Goal: Task Accomplishment & Management: Use online tool/utility

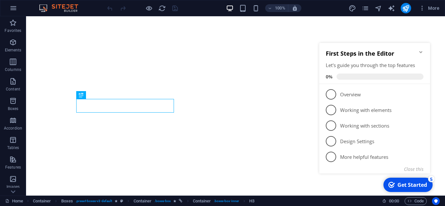
click at [421, 51] on icon "Minimize checklist" at bounding box center [420, 52] width 5 height 5
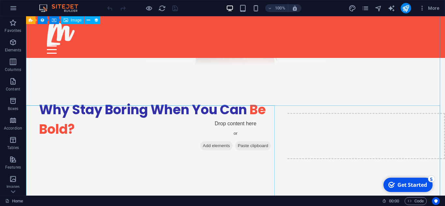
scroll to position [1063, 0]
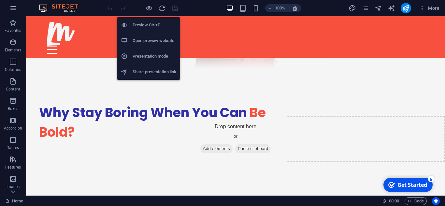
click at [155, 38] on h6 "Open preview website" at bounding box center [155, 41] width 44 height 8
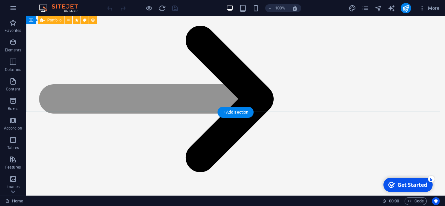
scroll to position [1246, 0]
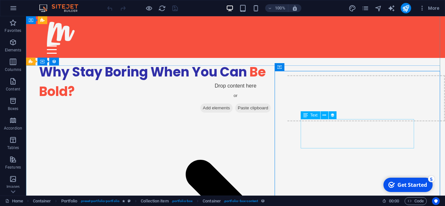
scroll to position [1103, 0]
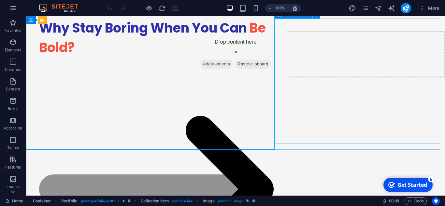
scroll to position [1169, 0]
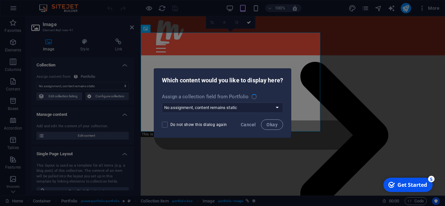
scroll to position [1235, 0]
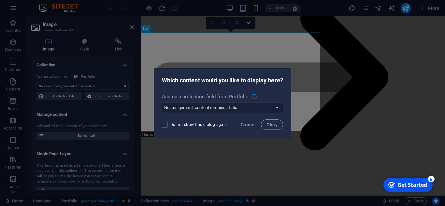
select select "title_image"
click at [230, 106] on select "No assignment, content remains static Create a new field Created at (Date) Upda…" at bounding box center [222, 108] width 121 height 10
click at [225, 105] on select "No assignment, content remains static Create a new field Created at (Date) Upda…" at bounding box center [222, 108] width 121 height 10
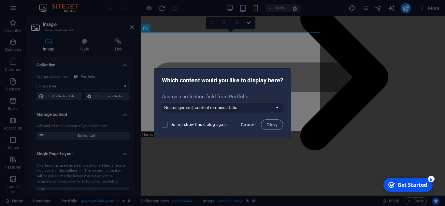
click at [246, 122] on button "Cancel" at bounding box center [248, 125] width 20 height 10
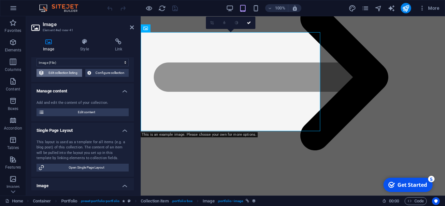
scroll to position [0, 0]
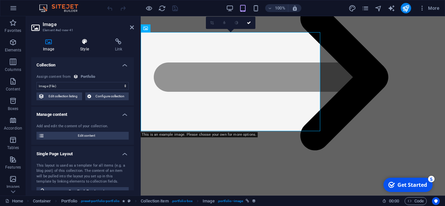
click at [81, 44] on icon at bounding box center [84, 41] width 32 height 7
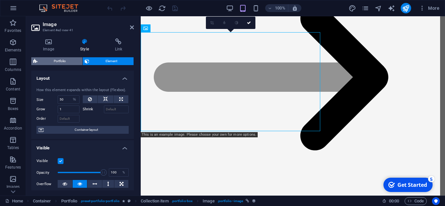
click at [46, 59] on span "Portfolio" at bounding box center [59, 61] width 41 height 8
select select "rem"
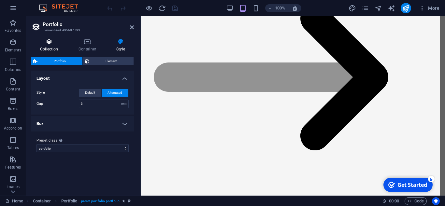
click at [47, 48] on h4 "Collection" at bounding box center [50, 45] width 38 height 14
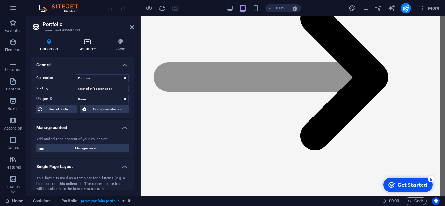
click at [83, 48] on h4 "Container" at bounding box center [89, 45] width 38 height 14
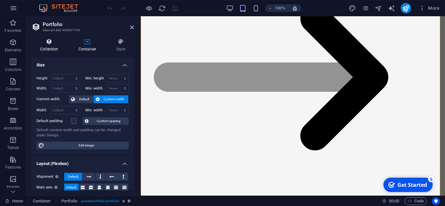
click at [54, 49] on h4 "Collection" at bounding box center [50, 45] width 38 height 14
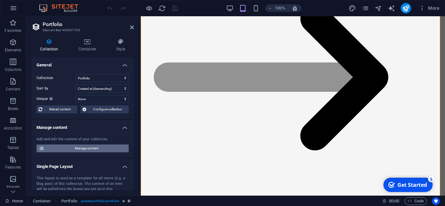
click at [71, 151] on span "Manage content" at bounding box center [86, 149] width 81 height 8
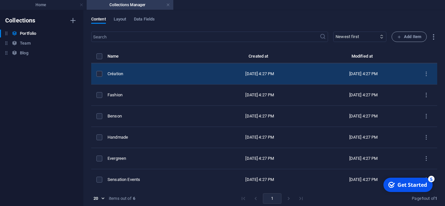
click at [162, 71] on td "Création" at bounding box center [158, 74] width 100 height 21
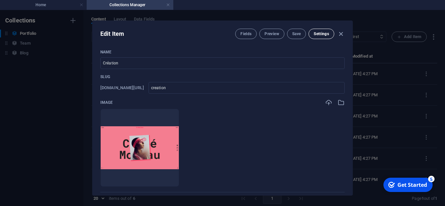
click at [314, 31] on button "Settings" at bounding box center [322, 34] width 26 height 10
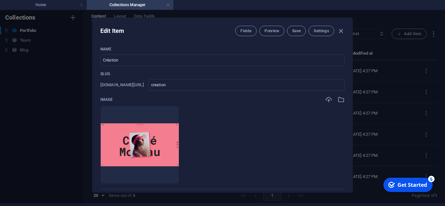
click at [364, 145] on div "Edit Item Fields Preview Save Settings Name Création ​ Slug [DOMAIN_NAME][URL] …" at bounding box center [222, 105] width 445 height 196
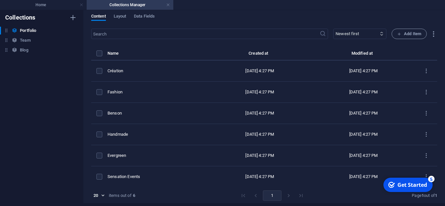
type input "creation"
click at [30, 3] on h4 "Home" at bounding box center [43, 4] width 87 height 7
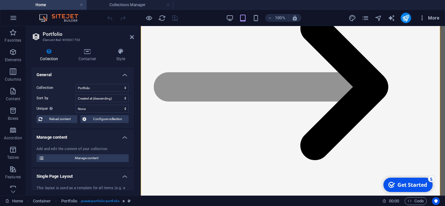
click at [432, 16] on span "More" at bounding box center [429, 18] width 21 height 7
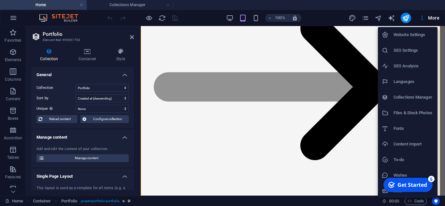
click at [407, 93] on li "Collections Manager" at bounding box center [408, 98] width 60 height 16
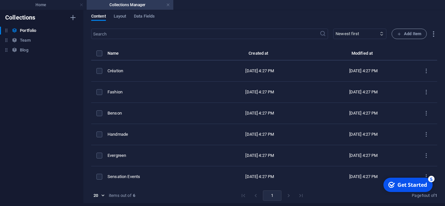
scroll to position [0, 0]
click at [33, 5] on h4 "Home" at bounding box center [43, 4] width 87 height 7
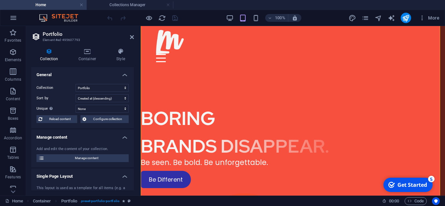
scroll to position [1235, 0]
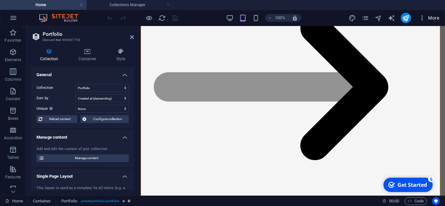
click at [430, 22] on button "More" at bounding box center [430, 18] width 26 height 10
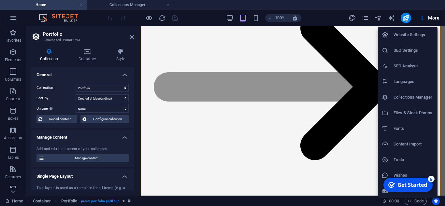
scroll to position [1, 0]
click at [400, 33] on h6 "Website Settings" at bounding box center [414, 34] width 40 height 8
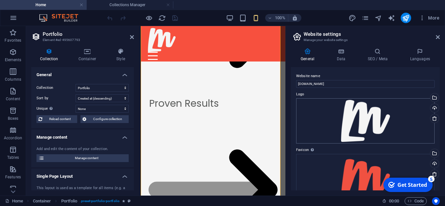
scroll to position [118, 0]
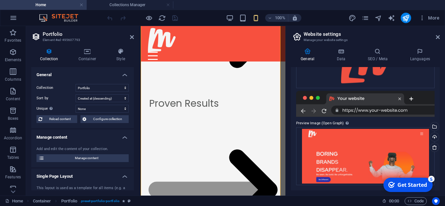
click at [440, 33] on aside "Website settings Manage your website settings General Data SEO / Meta Languages…" at bounding box center [365, 111] width 160 height 170
click at [439, 36] on icon at bounding box center [438, 37] width 4 height 5
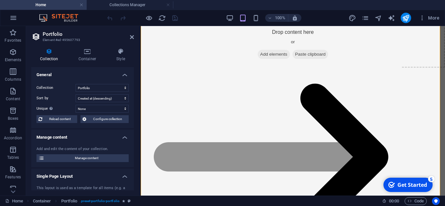
click at [116, 47] on div "Collection Container Style General Collection Blog Portfolio Team Sort by Creat…" at bounding box center [82, 119] width 113 height 153
click at [116, 54] on icon at bounding box center [121, 51] width 26 height 7
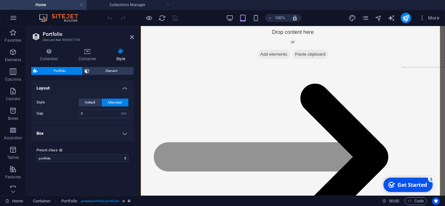
click at [74, 137] on h4 "Box" at bounding box center [82, 134] width 103 height 16
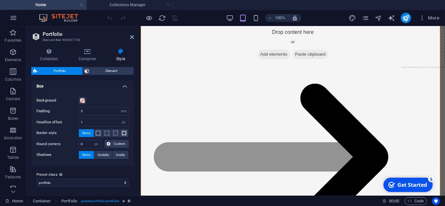
scroll to position [49, 0]
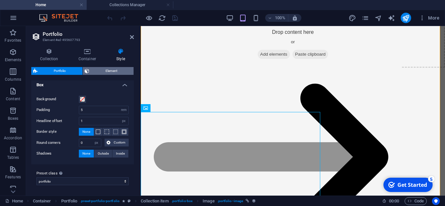
click at [100, 70] on span "Element" at bounding box center [111, 71] width 41 height 8
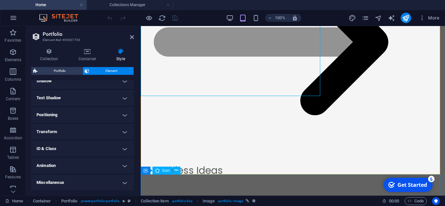
scroll to position [1280, 0]
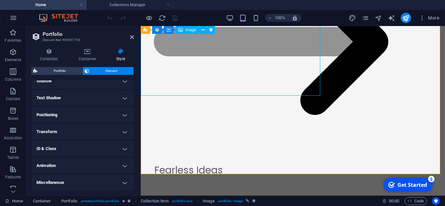
select select "title_image"
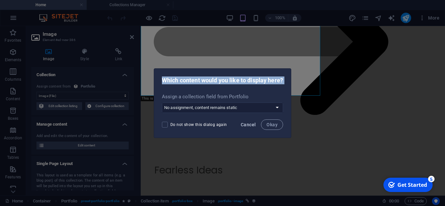
click at [250, 125] on span "Cancel" at bounding box center [248, 124] width 15 height 5
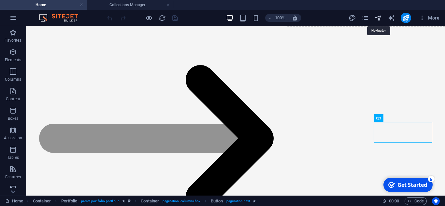
click at [382, 18] on icon "navigator" at bounding box center [378, 17] width 7 height 7
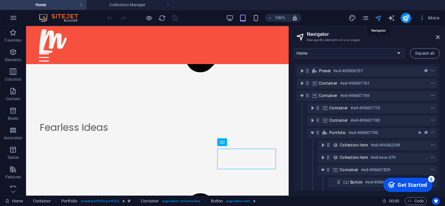
scroll to position [128, 0]
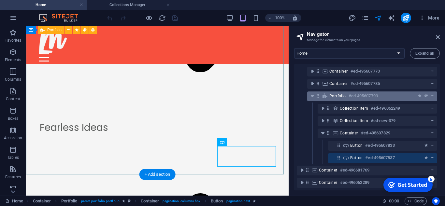
click at [333, 94] on div "Portfolio #ed-495607793" at bounding box center [366, 96] width 75 height 8
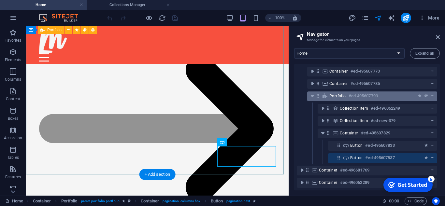
click at [333, 94] on div "Portfolio #ed-495607793" at bounding box center [366, 96] width 75 height 8
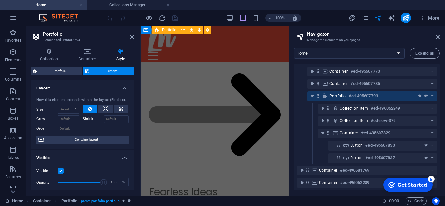
scroll to position [1584, 0]
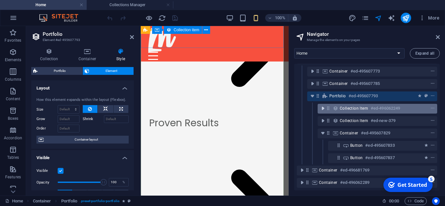
click at [325, 105] on icon "toggle-expand" at bounding box center [323, 108] width 7 height 7
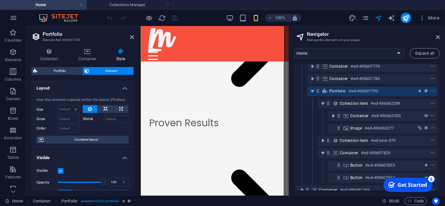
click at [328, 113] on div "Container #ed-496062253" at bounding box center [367, 116] width 140 height 12
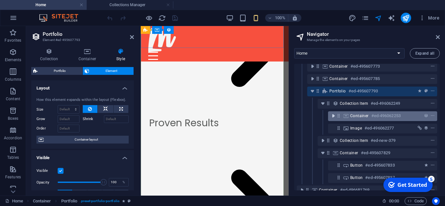
click at [330, 114] on icon "toggle-expand" at bounding box center [333, 116] width 7 height 7
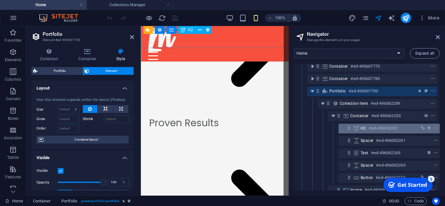
click at [361, 130] on span "H2" at bounding box center [364, 128] width 6 height 5
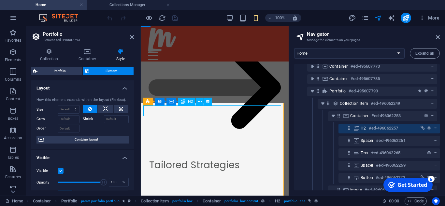
scroll to position [132, 2]
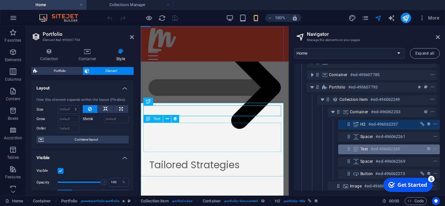
click at [369, 147] on div "Text #ed-496062265" at bounding box center [383, 149] width 47 height 8
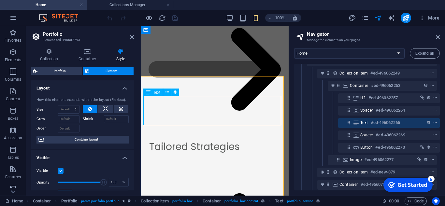
scroll to position [161, 2]
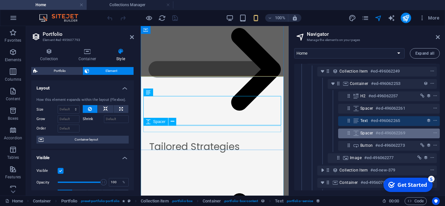
click at [361, 131] on span "Spacer" at bounding box center [366, 133] width 13 height 5
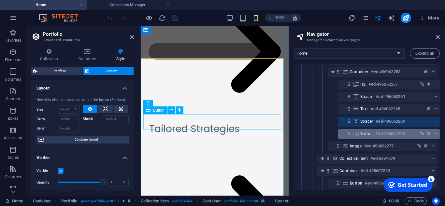
scroll to position [176, 2]
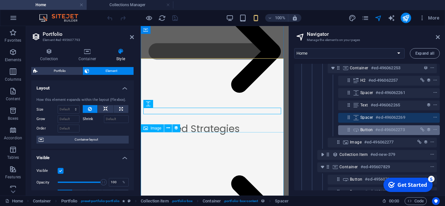
click at [362, 144] on div "Image #ed-496062277" at bounding box center [377, 143] width 54 height 8
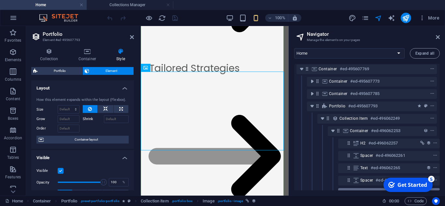
scroll to position [112, 2]
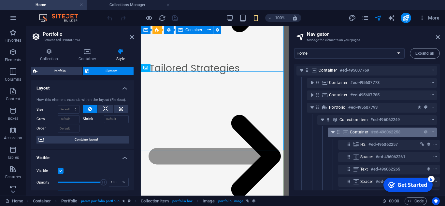
click at [331, 135] on icon "toggle-expand" at bounding box center [333, 132] width 7 height 7
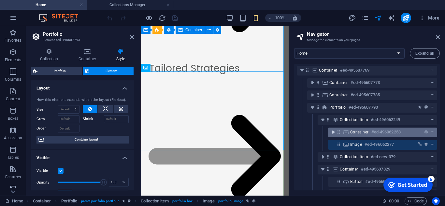
scroll to position [112, 0]
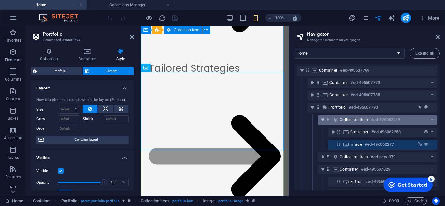
click at [320, 119] on icon "toggle-expand" at bounding box center [323, 120] width 7 height 7
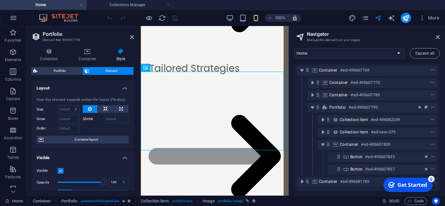
scroll to position [128, 0]
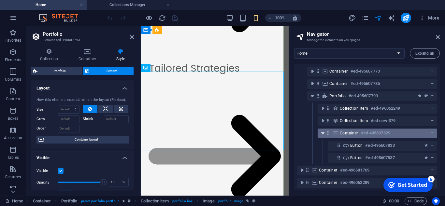
click at [323, 131] on icon "toggle-expand" at bounding box center [323, 133] width 7 height 7
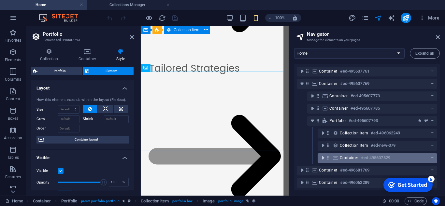
scroll to position [104, 0]
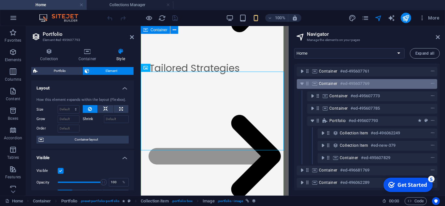
click at [317, 81] on icon at bounding box center [314, 83] width 7 height 5
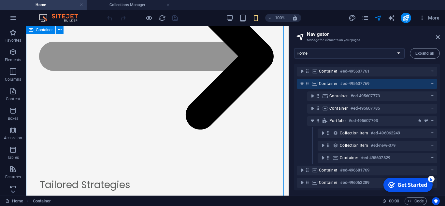
scroll to position [1157, 0]
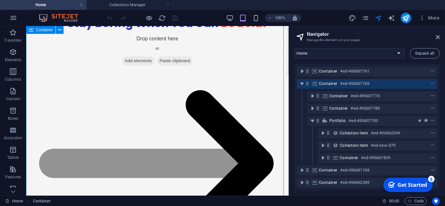
click at [330, 81] on span "Container" at bounding box center [328, 83] width 19 height 5
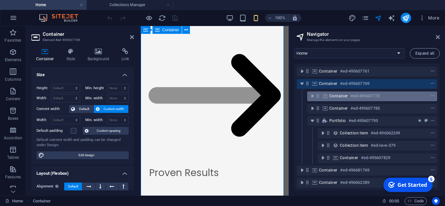
click at [331, 94] on span "Container" at bounding box center [338, 96] width 19 height 5
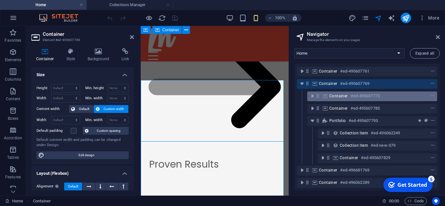
scroll to position [1324, 0]
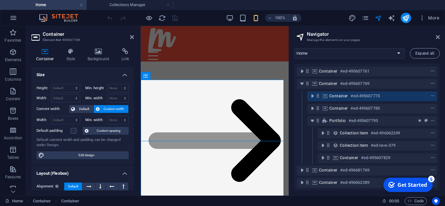
click at [334, 103] on div "Container #ed-495607785" at bounding box center [367, 109] width 140 height 12
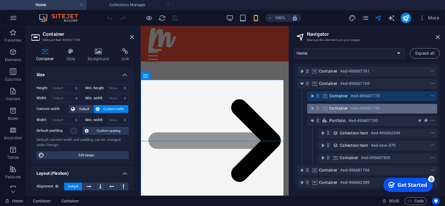
click at [338, 106] on span "Container" at bounding box center [338, 108] width 19 height 5
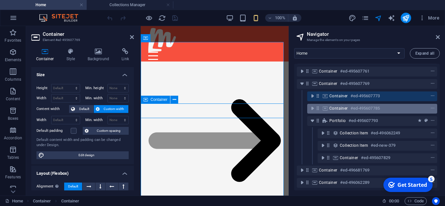
scroll to position [1361, 0]
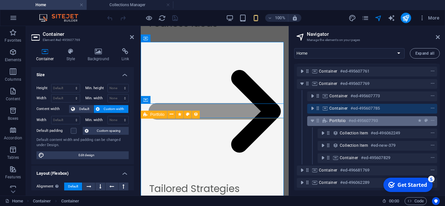
click at [353, 117] on h6 "#ed-495607793" at bounding box center [363, 121] width 29 height 8
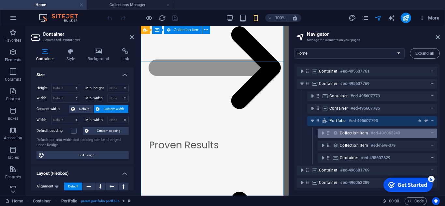
click at [352, 131] on span "Collection item" at bounding box center [354, 133] width 28 height 5
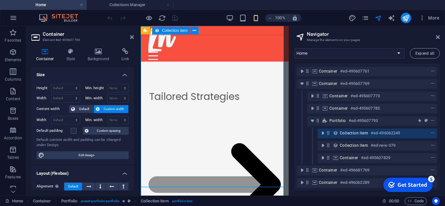
click at [352, 131] on span "Collection item" at bounding box center [354, 133] width 28 height 5
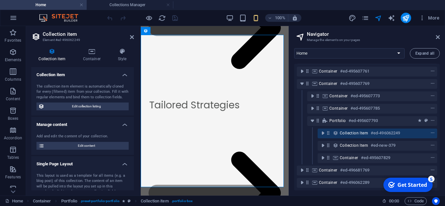
scroll to position [20, 0]
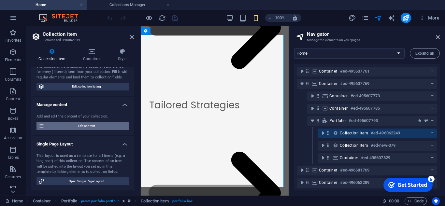
click at [103, 124] on span "Edit content" at bounding box center [86, 126] width 81 height 8
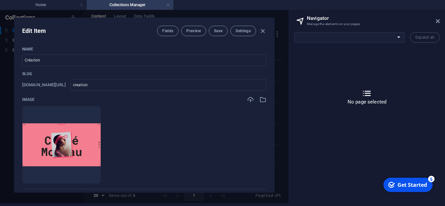
scroll to position [0, 0]
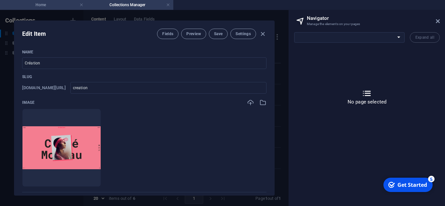
click at [50, 6] on h4 "Home" at bounding box center [43, 4] width 87 height 7
select select "9751159-en"
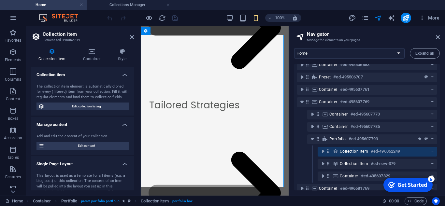
scroll to position [104, 0]
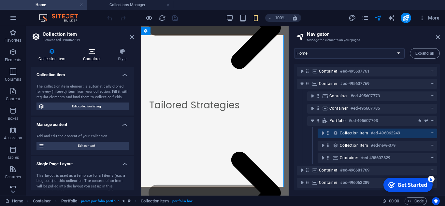
click at [95, 60] on h4 "Container" at bounding box center [93, 55] width 35 height 14
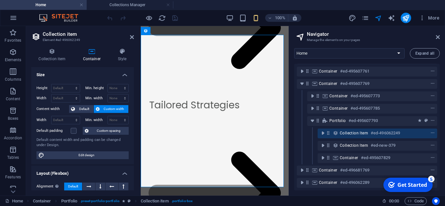
scroll to position [49, 0]
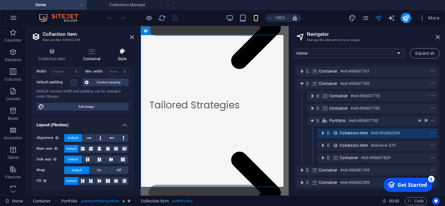
click at [119, 61] on h4 "Style" at bounding box center [121, 55] width 23 height 14
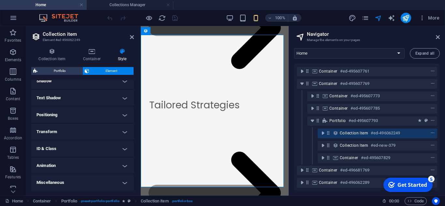
scroll to position [0, 0]
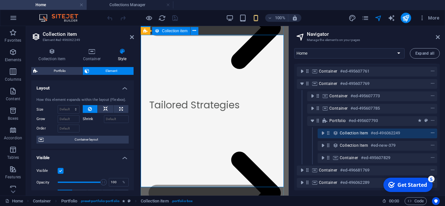
click at [434, 131] on span "context-menu" at bounding box center [433, 133] width 7 height 5
click at [337, 133] on div "Collection item #ed-496062249" at bounding box center [378, 134] width 120 height 10
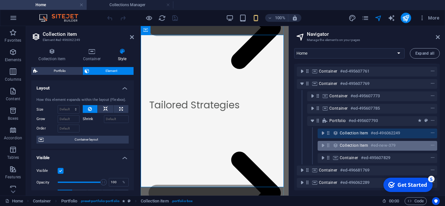
click at [344, 142] on div "Collection item #ed-new-379" at bounding box center [372, 146] width 65 height 8
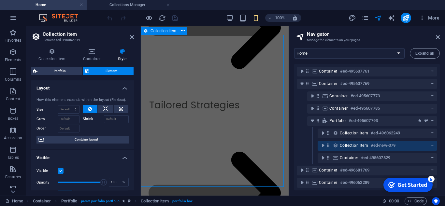
scroll to position [1624, 0]
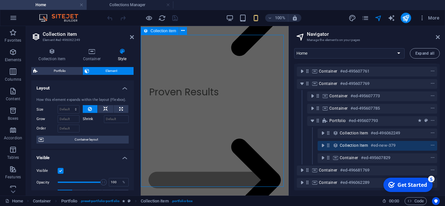
click at [344, 142] on div "Collection item #ed-new-379" at bounding box center [372, 146] width 65 height 8
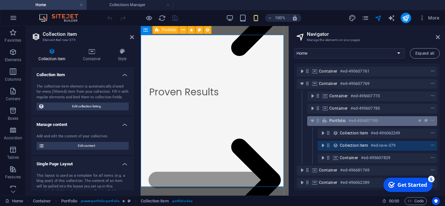
click at [350, 117] on h6 "#ed-495607793" at bounding box center [363, 121] width 29 height 8
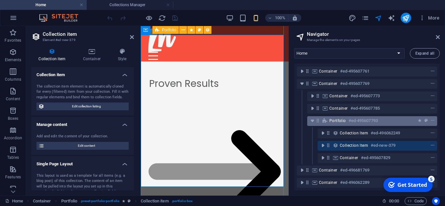
scroll to position [1571, 0]
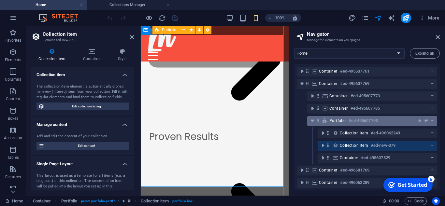
click at [350, 117] on h6 "#ed-495607793" at bounding box center [363, 121] width 29 height 8
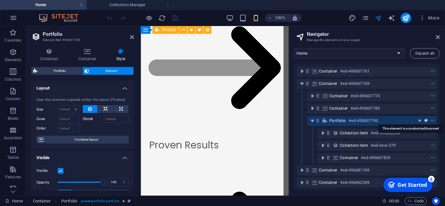
click at [425, 119] on icon "preset" at bounding box center [426, 121] width 3 height 5
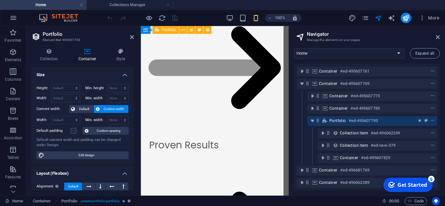
click at [390, 118] on div "Portfolio #ed-495607793" at bounding box center [366, 121] width 75 height 8
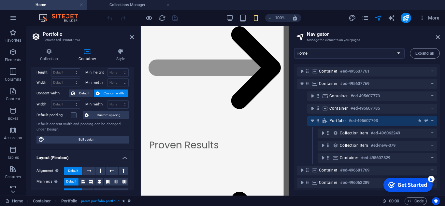
scroll to position [49, 0]
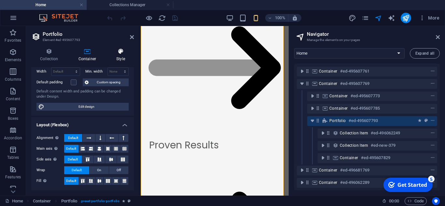
click at [113, 59] on h4 "Style" at bounding box center [121, 55] width 26 height 14
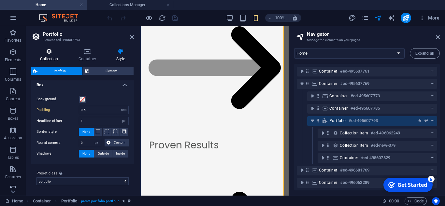
click at [48, 58] on h4 "Collection" at bounding box center [50, 55] width 38 height 14
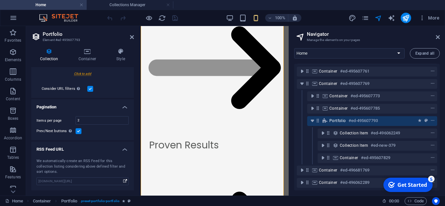
scroll to position [0, 0]
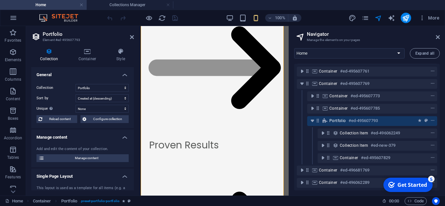
click at [70, 41] on h3 "Element #ed-495607793" at bounding box center [82, 40] width 78 height 6
click at [100, 58] on h4 "Container" at bounding box center [89, 55] width 38 height 14
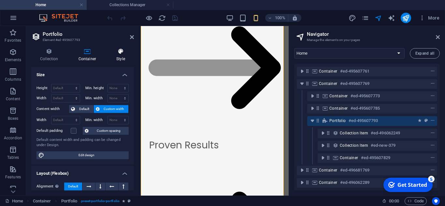
click at [117, 60] on h4 "Style" at bounding box center [121, 55] width 26 height 14
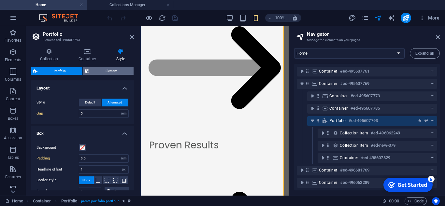
click at [97, 72] on span "Element" at bounding box center [111, 71] width 41 height 8
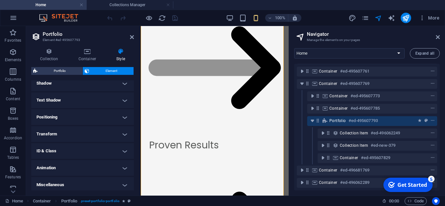
scroll to position [165, 0]
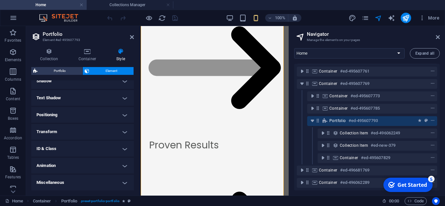
click at [68, 102] on h4 "Text Shadow" at bounding box center [82, 98] width 103 height 16
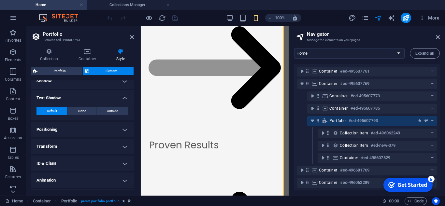
click at [68, 102] on div "Default None Outside Color X offset 0 px rem vh vw Y offset 0 px rem vh vw Blur…" at bounding box center [82, 111] width 103 height 19
click at [70, 98] on h4 "Text Shadow" at bounding box center [82, 96] width 103 height 12
